Goal: Obtain resource: Download file/media

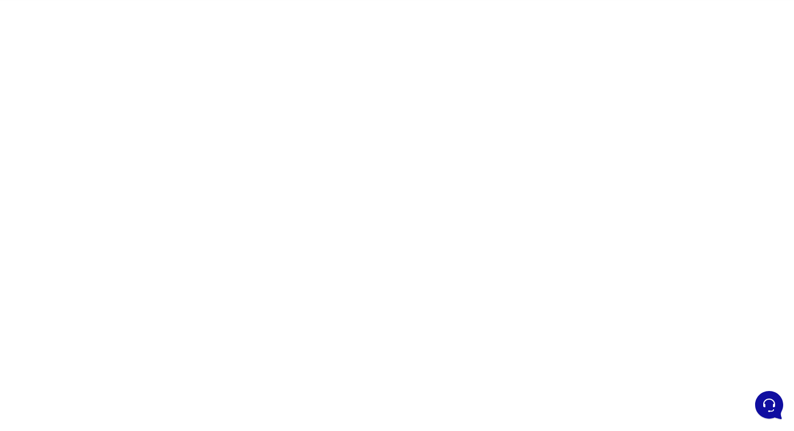
scroll to position [50, 0]
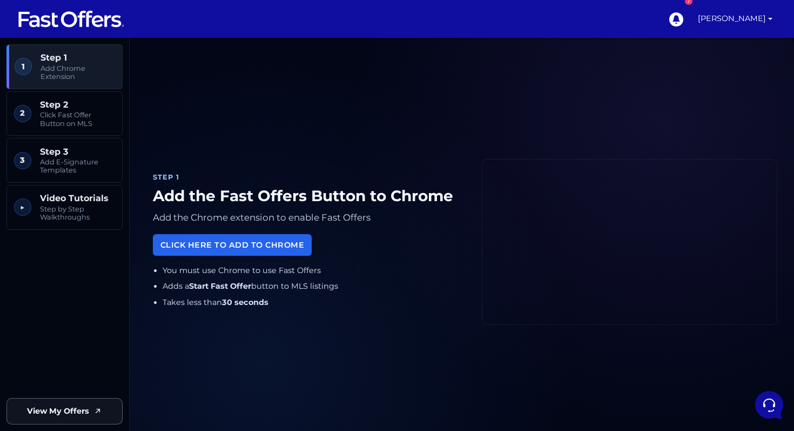
click at [85, 408] on span "View My Offers" at bounding box center [58, 411] width 62 height 12
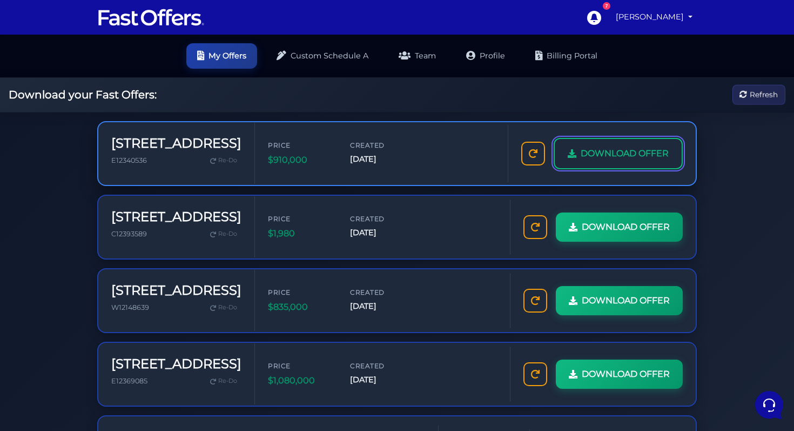
click at [581, 160] on span "DOWNLOAD OFFER" at bounding box center [625, 153] width 88 height 14
